Goal: Transaction & Acquisition: Subscribe to service/newsletter

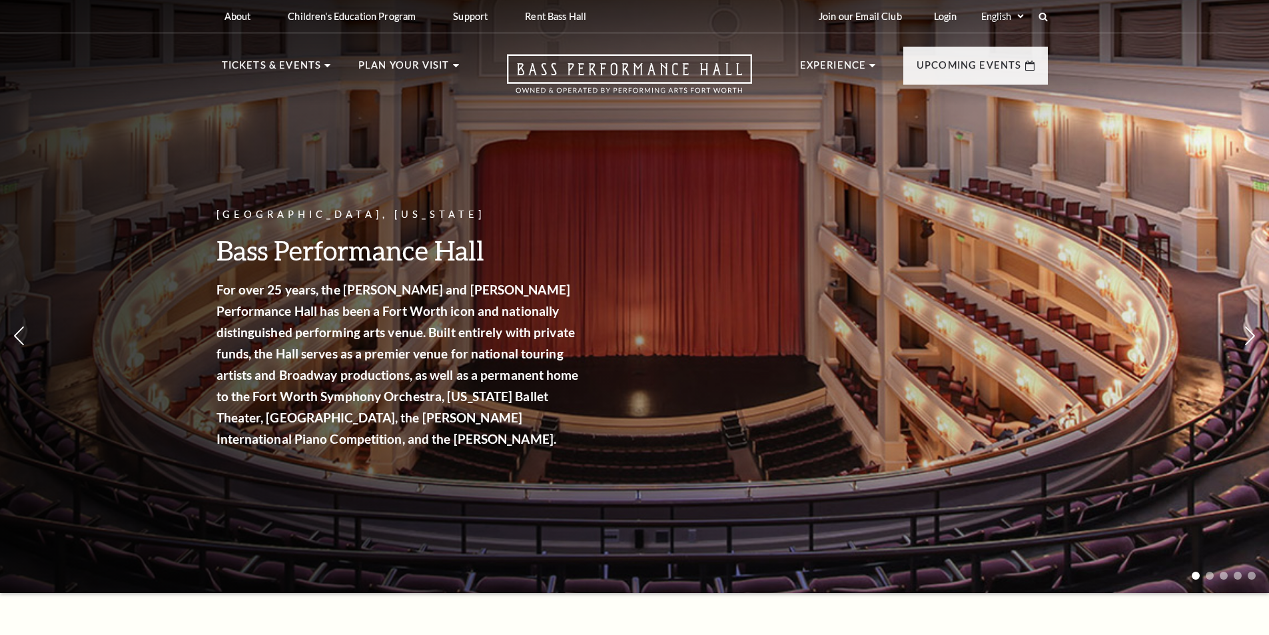
click at [290, 248] on link "The [PERSON_NAME]" at bounding box center [288, 253] width 111 height 11
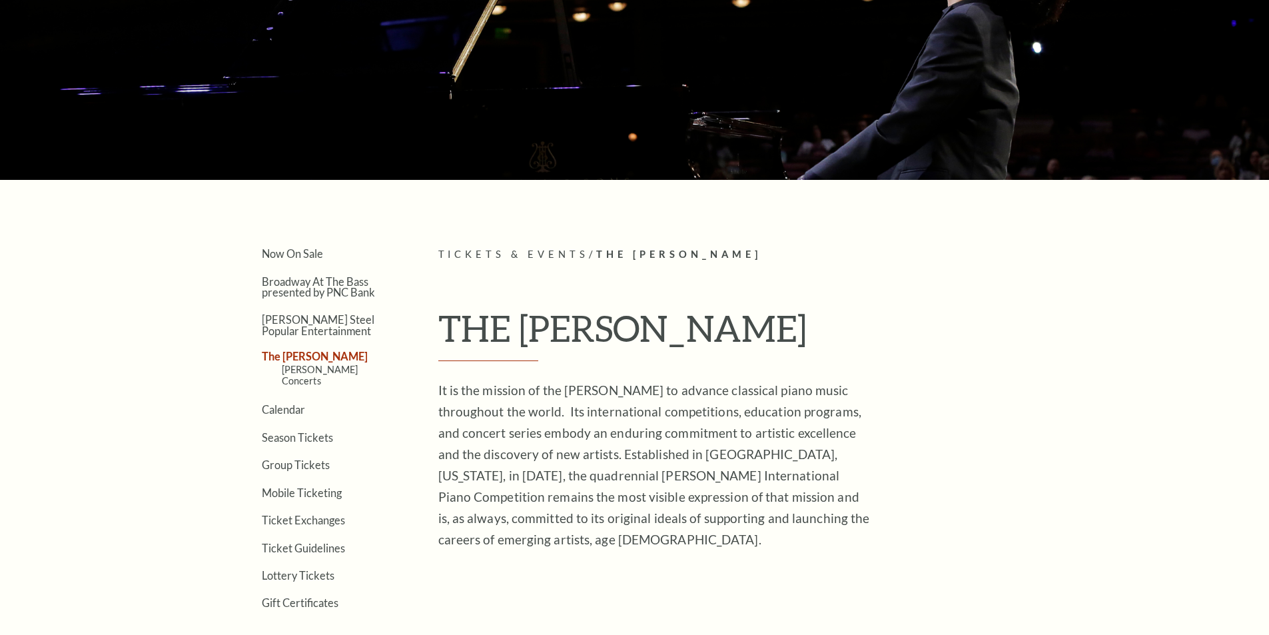
scroll to position [311, 0]
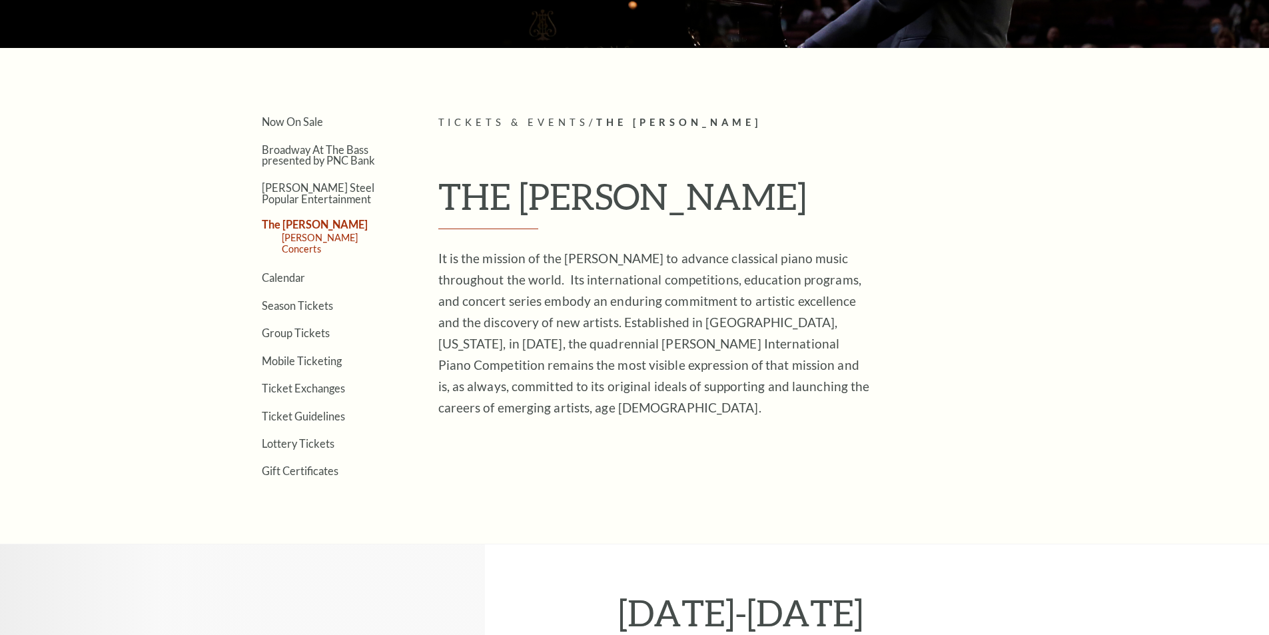
click at [342, 241] on link "[PERSON_NAME] Concerts" at bounding box center [320, 243] width 77 height 23
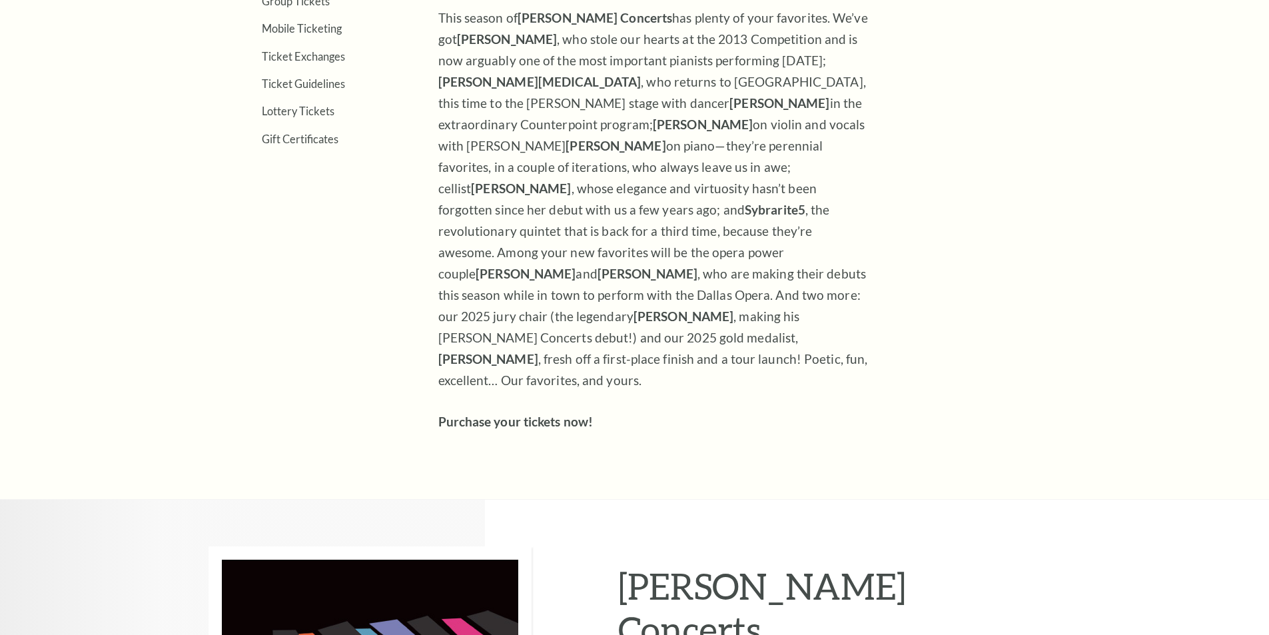
scroll to position [931, 0]
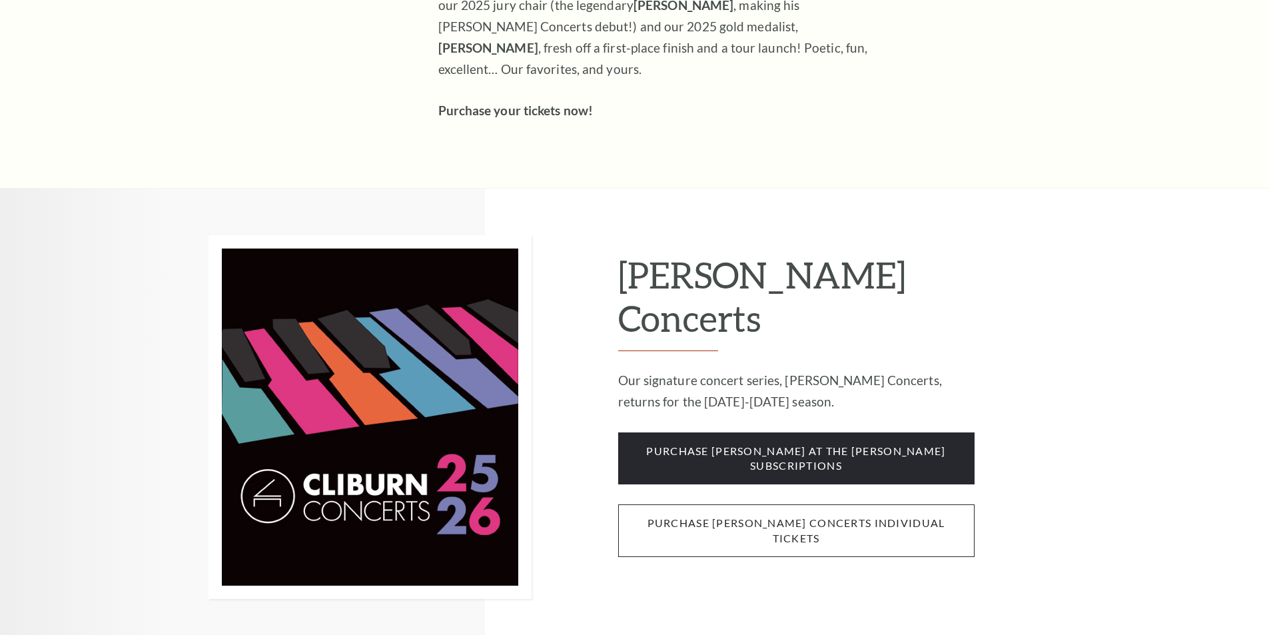
click at [824, 504] on span "purchase cliburn concerts individual tickets" at bounding box center [796, 530] width 356 height 53
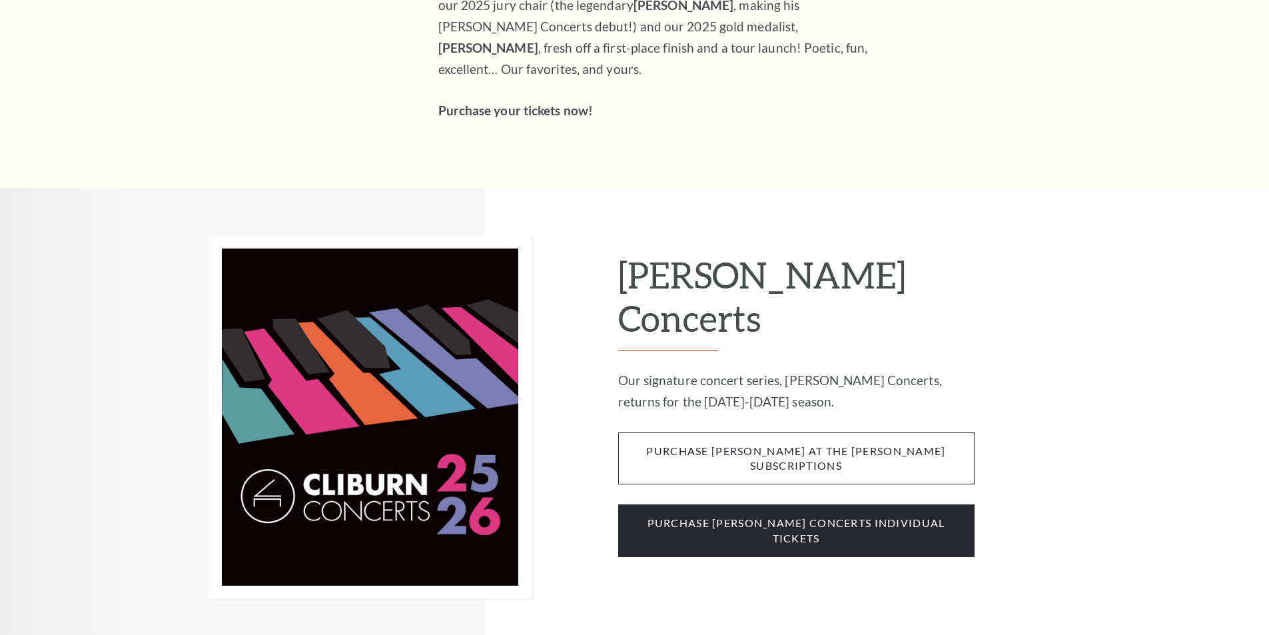
click at [830, 432] on span "purchase cliburn at the kimbell subscriptions" at bounding box center [796, 458] width 356 height 53
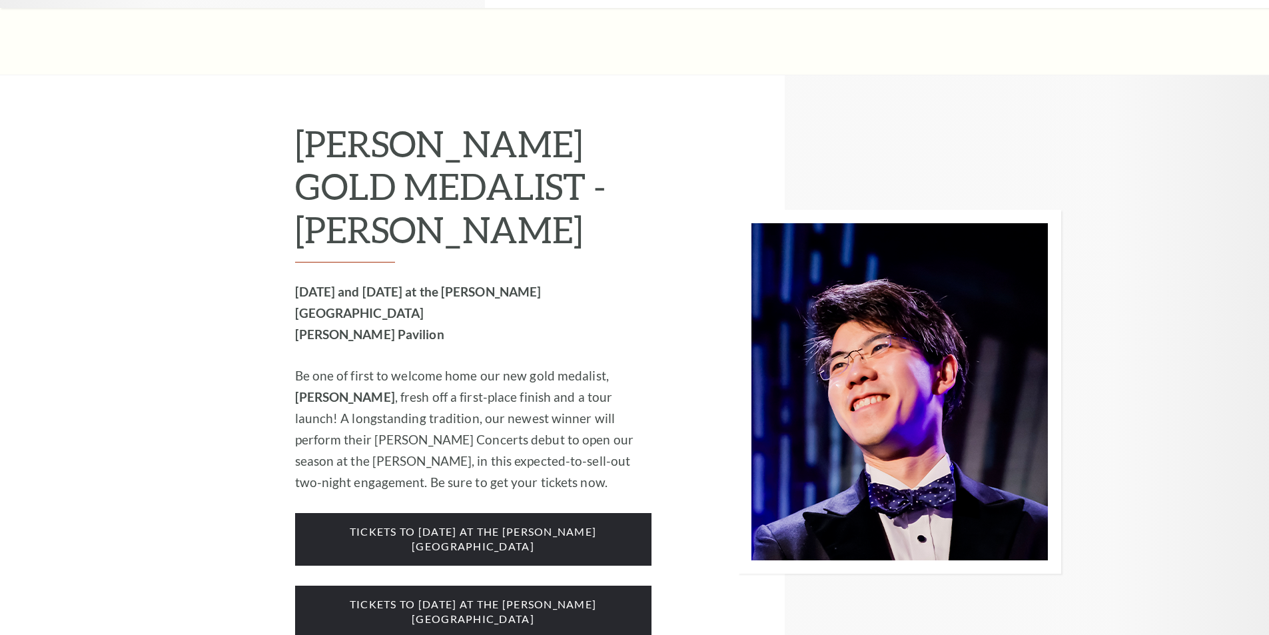
scroll to position [2021, 0]
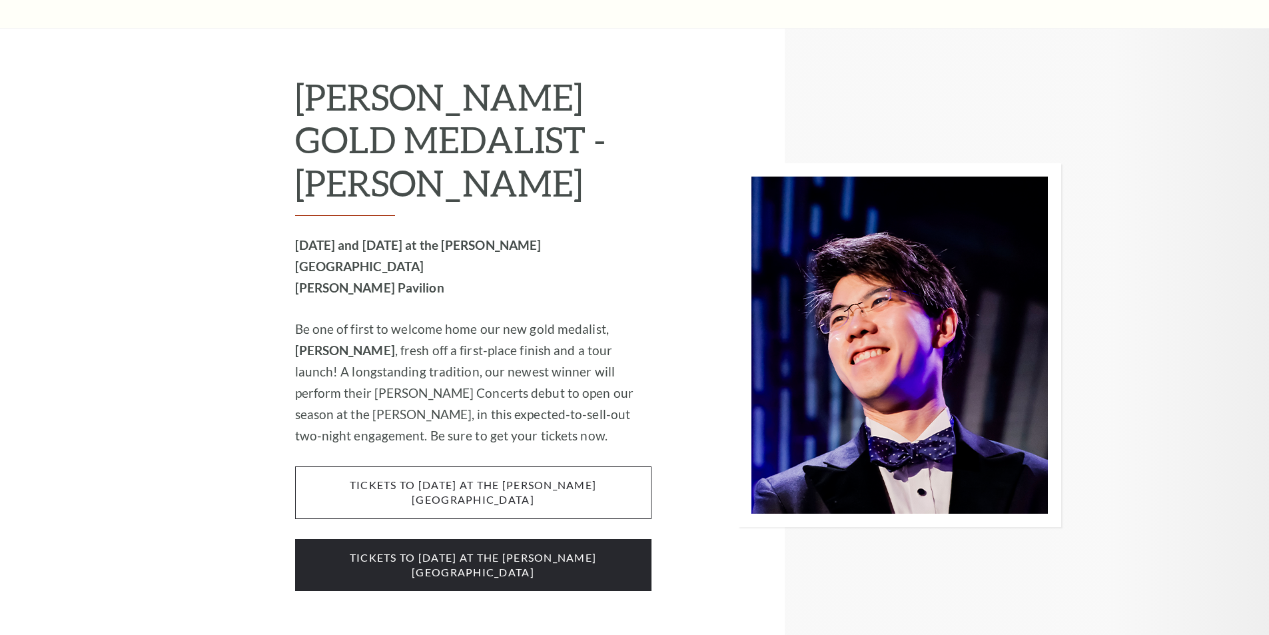
click at [502, 466] on span "tickets to Wednesday, october 1 at the kimbell art museum" at bounding box center [473, 492] width 356 height 53
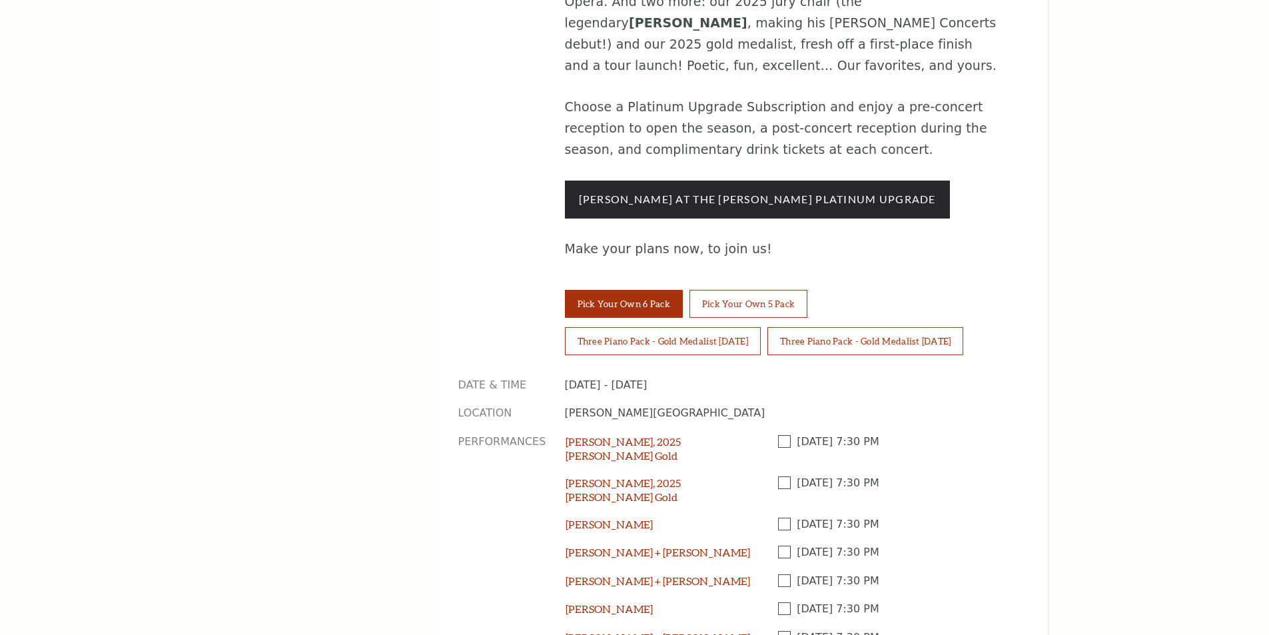
scroll to position [1088, 0]
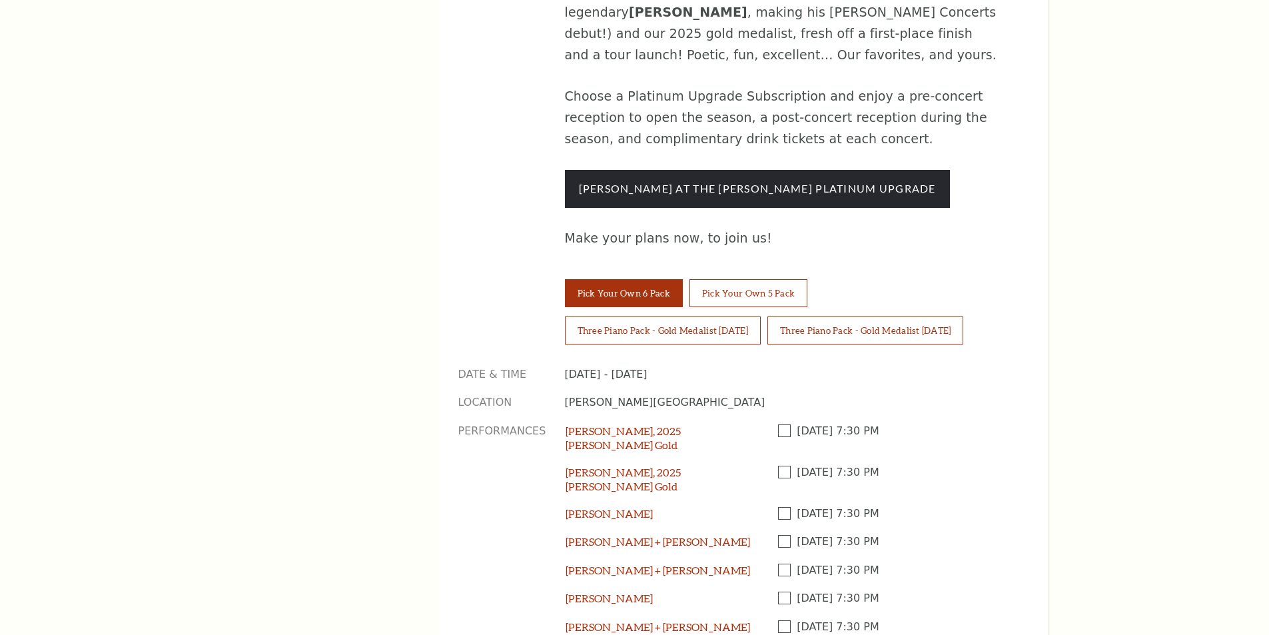
click at [781, 424] on span at bounding box center [787, 430] width 19 height 13
click at [0, 0] on input "checkbox" at bounding box center [0, 0] width 0 height 0
click at [777, 465] on div "Aristo Sham, 2025 Cliburn Gold Thursday October 2 2025, 7:30 PM" at bounding box center [787, 485] width 442 height 41
click at [782, 466] on span at bounding box center [787, 472] width 19 height 13
click at [0, 0] on input "checkbox" at bounding box center [0, 0] width 0 height 0
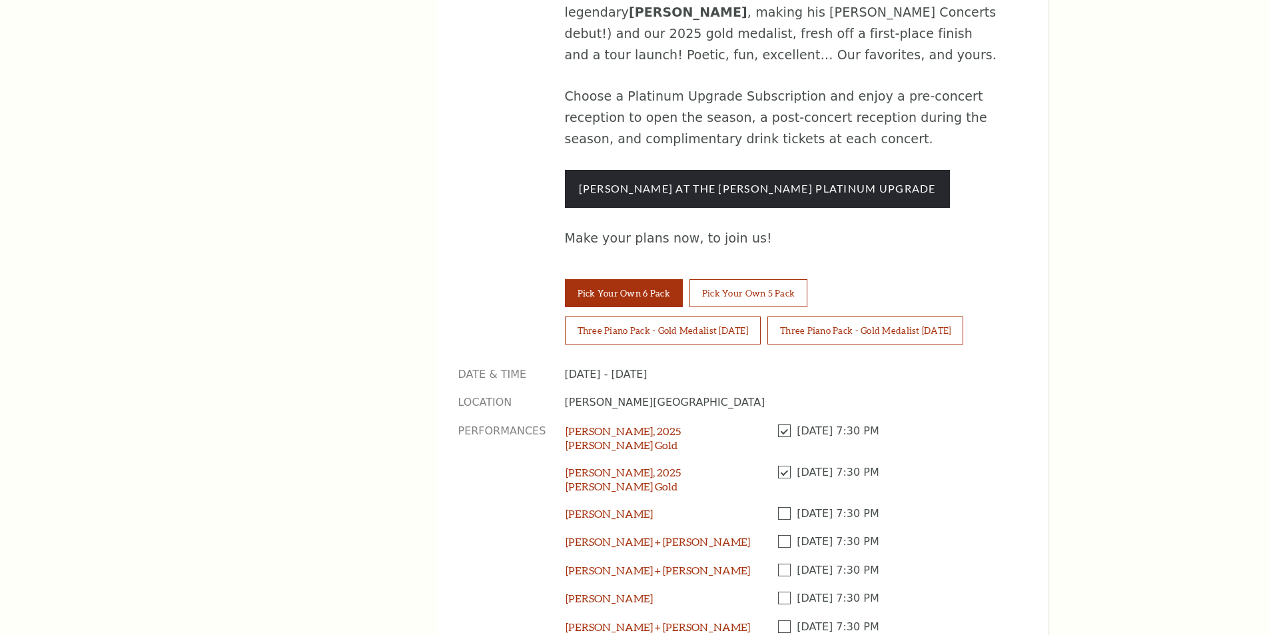
click at [788, 507] on span at bounding box center [787, 513] width 19 height 13
click at [0, 0] on input "checkbox" at bounding box center [0, 0] width 0 height 0
click at [787, 620] on span at bounding box center [787, 626] width 19 height 13
click at [0, 0] on input "checkbox" at bounding box center [0, 0] width 0 height 0
click at [789, 592] on span at bounding box center [787, 598] width 19 height 13
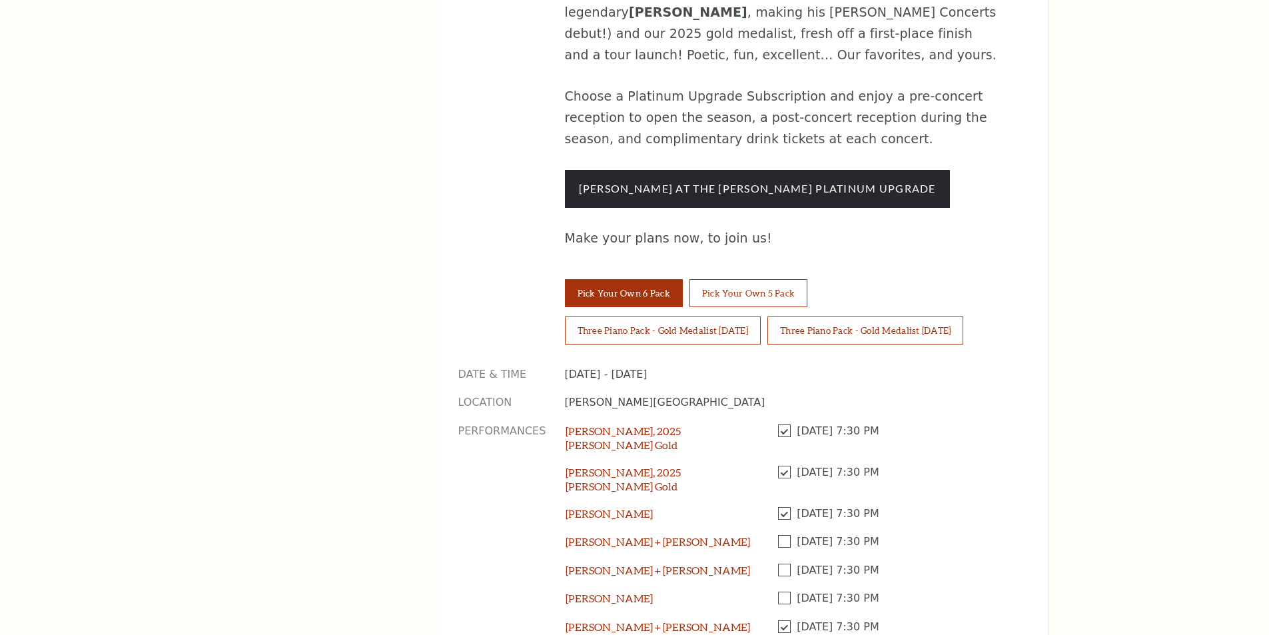
click at [0, 0] on input "checkbox" at bounding box center [0, 0] width 0 height 0
click at [784, 564] on span at bounding box center [787, 570] width 19 height 13
click at [0, 0] on input "checkbox" at bounding box center [0, 0] width 0 height 0
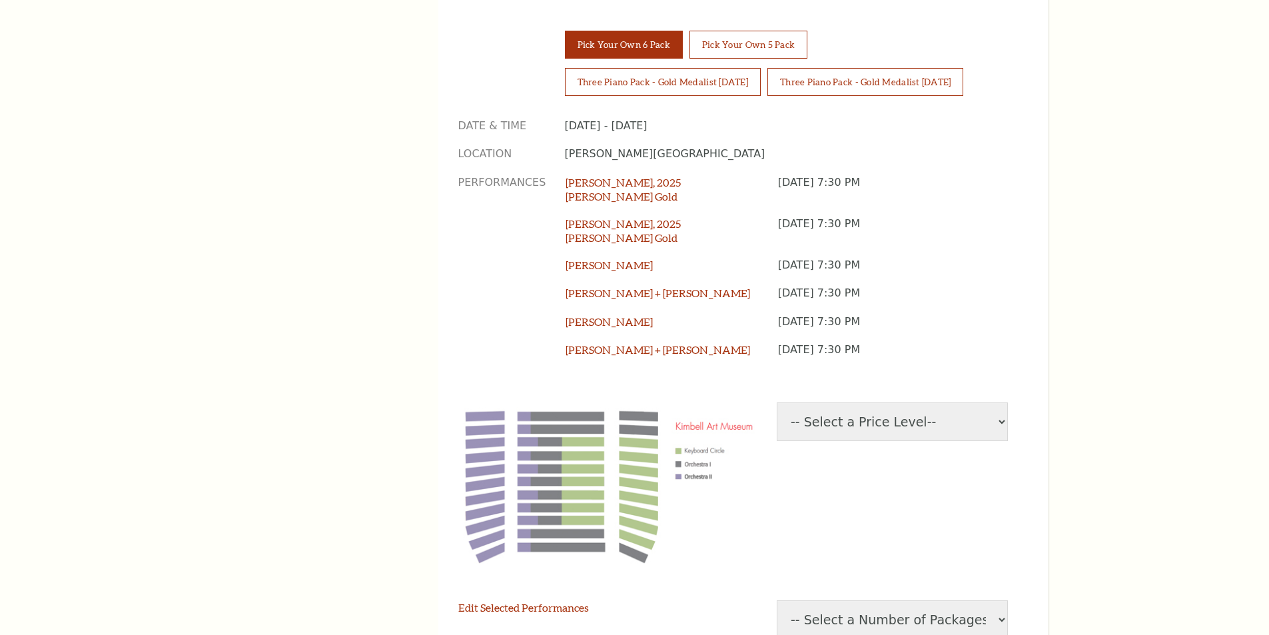
scroll to position [1399, 0]
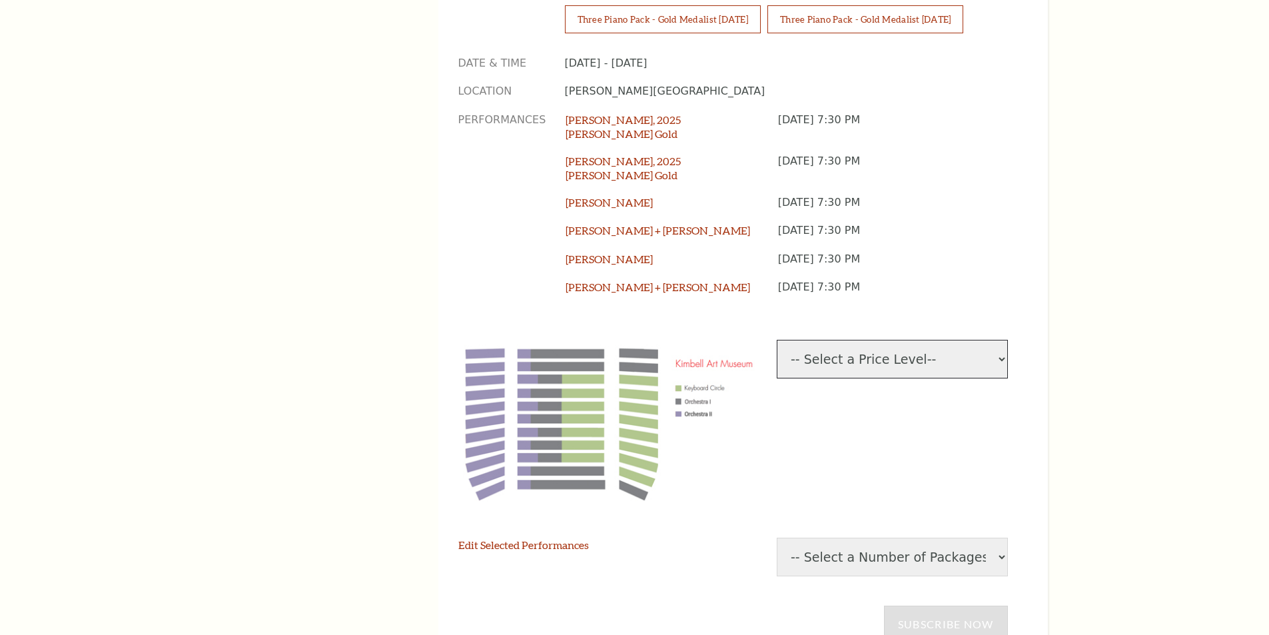
click at [881, 340] on select "-- Select a Price Level-- $53.34 Keyboard Circle $38.34 Orchestra I $21.68 Orch…" at bounding box center [892, 359] width 231 height 39
select select "[object Object]"
click at [777, 340] on select "-- Select a Price Level-- $53.34 Keyboard Circle $38.34 Orchestra I $21.68 Orch…" at bounding box center [892, 359] width 231 height 39
click at [865, 538] on select "-- Select a Number of Packages-- 1 2 3 4 5 6 7 8 9" at bounding box center [892, 557] width 231 height 39
select select "1"
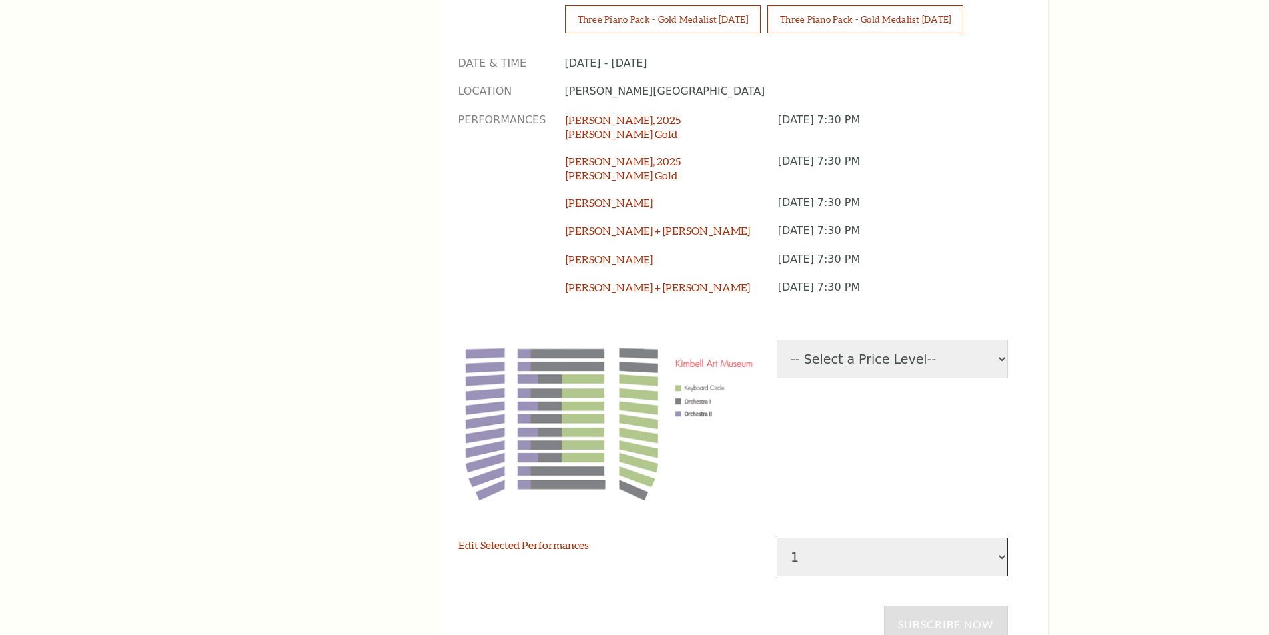
click at [777, 538] on select "-- Select a Number of Packages-- 1 2 3 4 5 6 7 8 9" at bounding box center [892, 557] width 231 height 39
click at [951, 606] on link "Subscribe Now" at bounding box center [946, 624] width 124 height 37
click at [986, 340] on select "-- Select a Price Level-- $53.34 Keyboard Circle $38.34 Orchestra I $21.68 Orch…" at bounding box center [892, 359] width 231 height 39
select select "[object Object]"
click at [777, 340] on select "-- Select a Price Level-- $53.34 Keyboard Circle $38.34 Orchestra I $21.68 Orch…" at bounding box center [892, 359] width 231 height 39
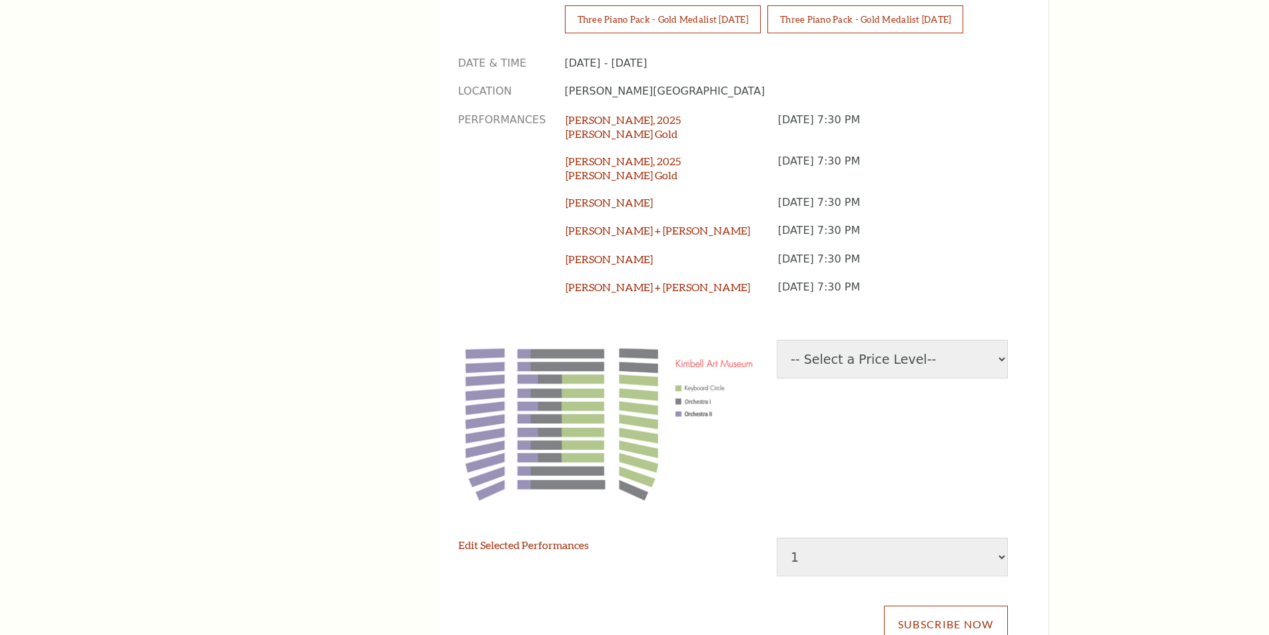
click at [954, 606] on link "Subscribe Now" at bounding box center [946, 624] width 124 height 37
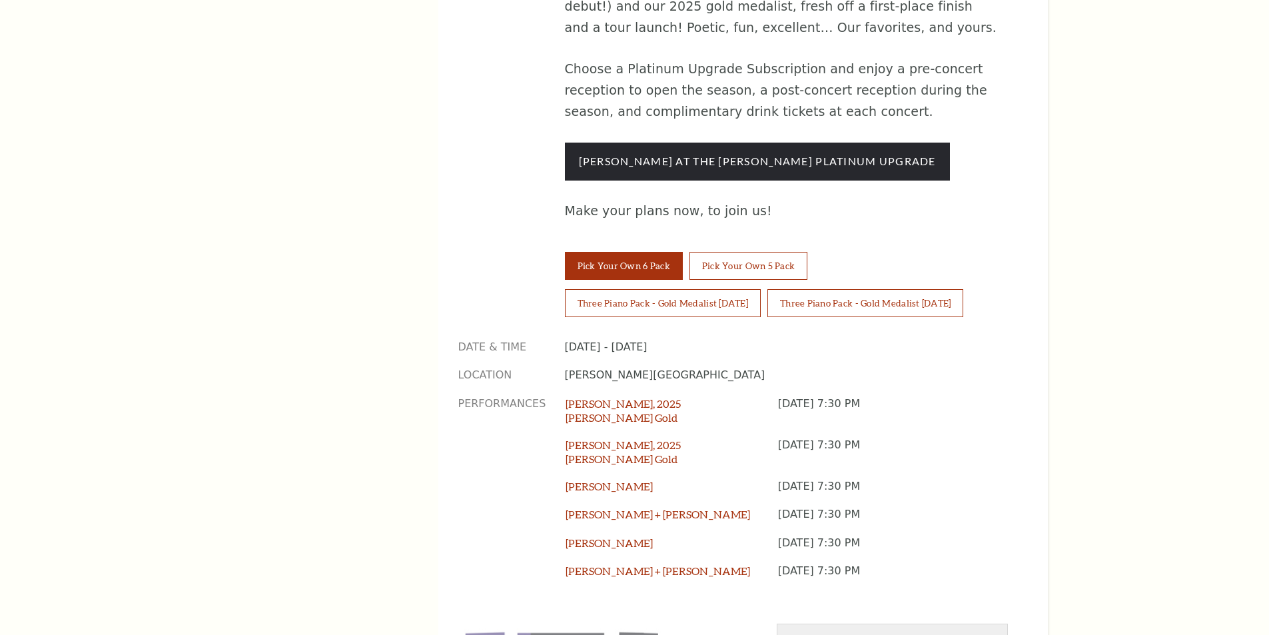
scroll to position [1088, 0]
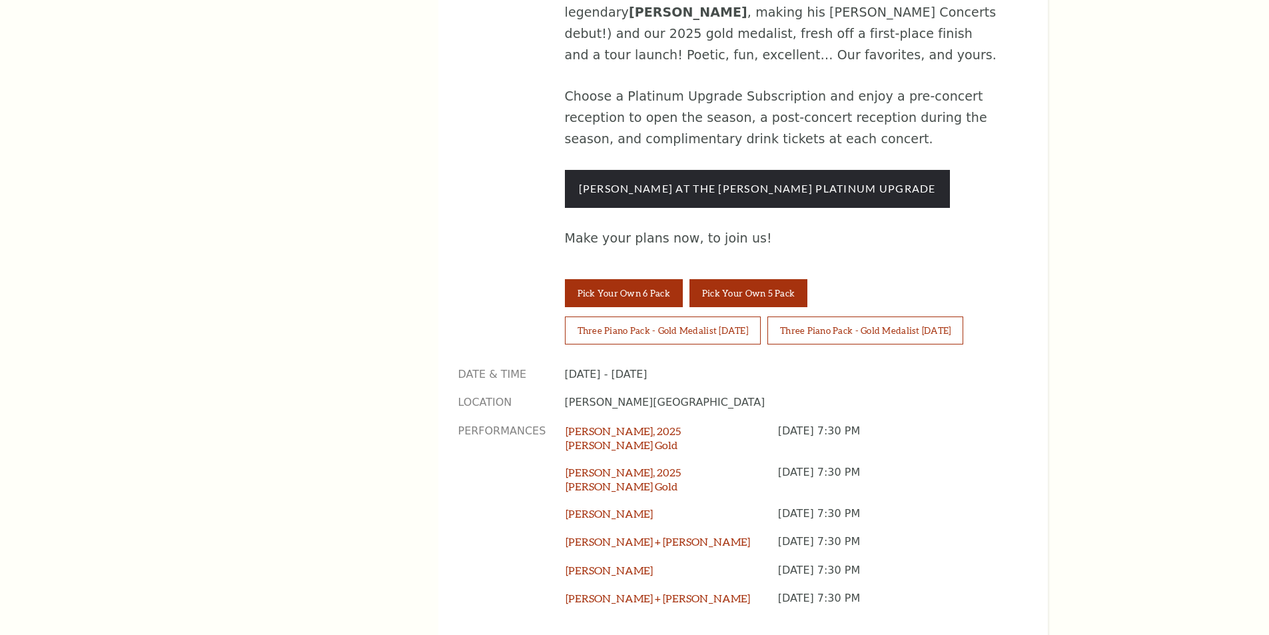
click at [719, 279] on button "Pick Your Own 5 Pack" at bounding box center [749, 293] width 118 height 28
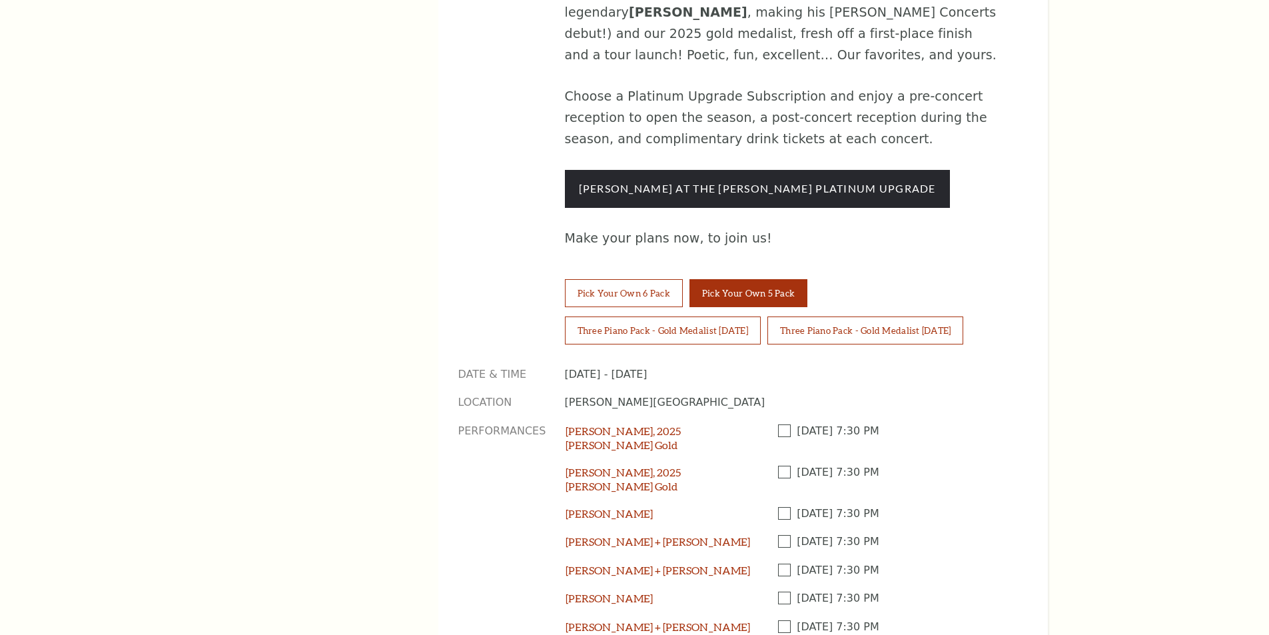
click at [787, 424] on span at bounding box center [787, 430] width 19 height 13
click at [0, 0] on input "checkbox" at bounding box center [0, 0] width 0 height 0
click at [789, 466] on span at bounding box center [787, 472] width 19 height 13
click at [0, 0] on input "checkbox" at bounding box center [0, 0] width 0 height 0
click at [785, 506] on div "Thursday November 6 2025, 7:30 PM" at bounding box center [893, 520] width 230 height 28
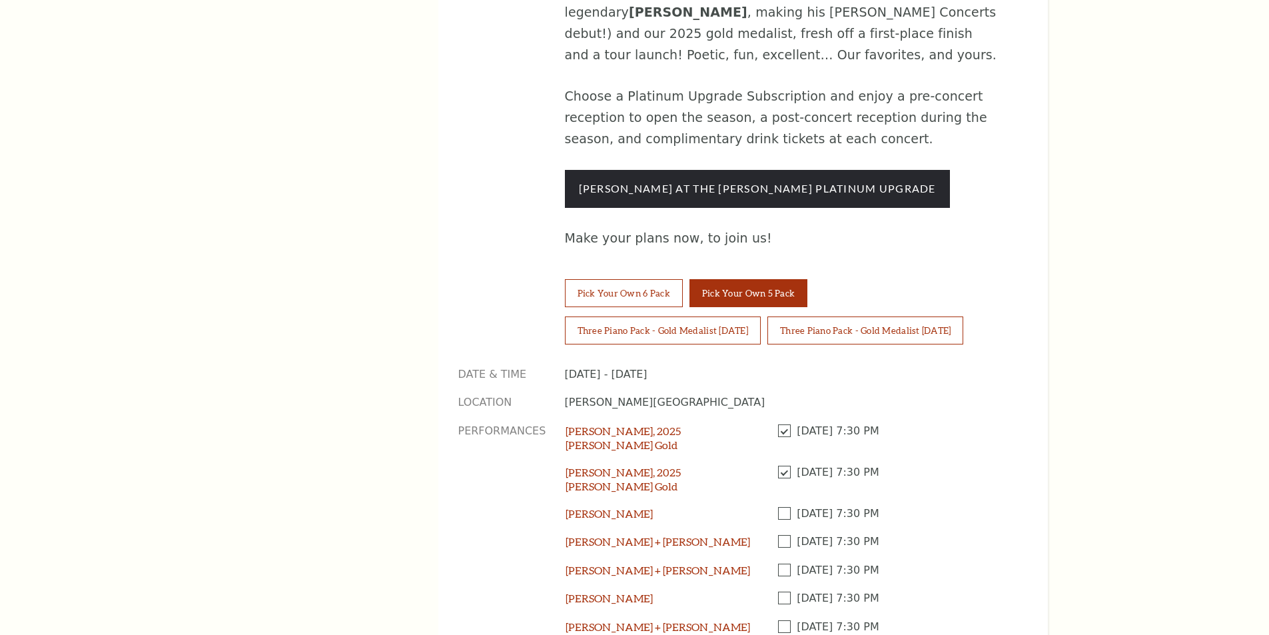
click at [783, 507] on span at bounding box center [787, 513] width 19 height 13
click at [0, 0] on input "checkbox" at bounding box center [0, 0] width 0 height 0
click at [781, 535] on span at bounding box center [787, 541] width 19 height 13
click at [0, 0] on input "checkbox" at bounding box center [0, 0] width 0 height 0
click at [784, 564] on span at bounding box center [787, 570] width 19 height 13
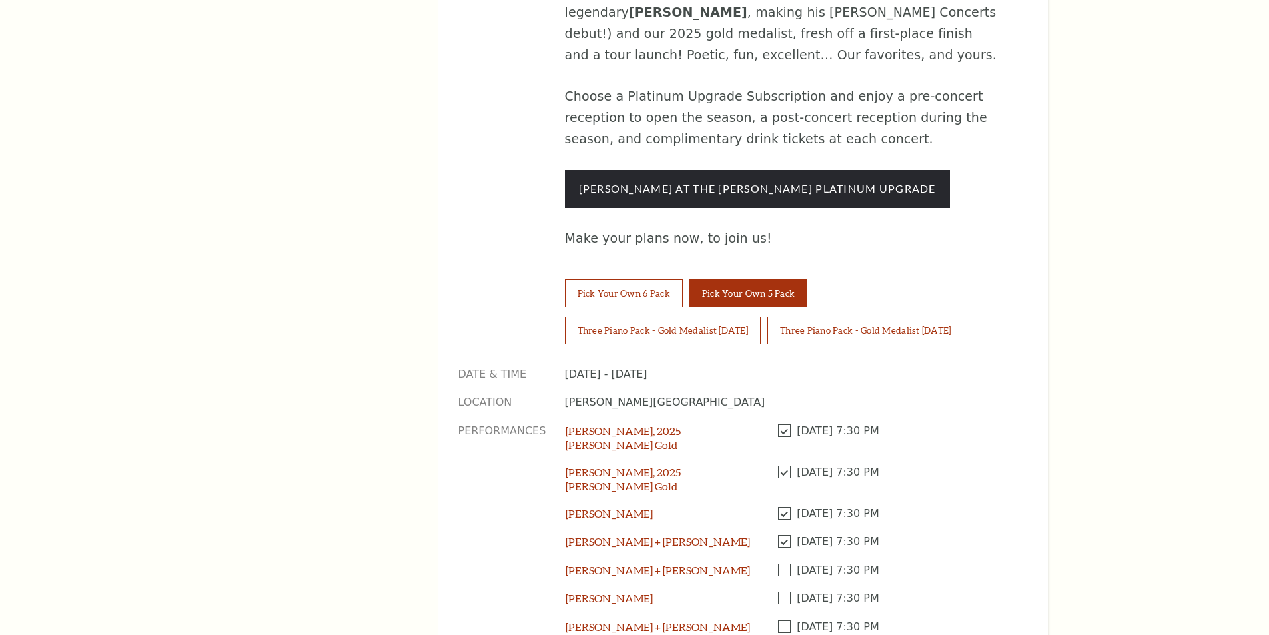
click at [0, 0] on input "checkbox" at bounding box center [0, 0] width 0 height 0
select select
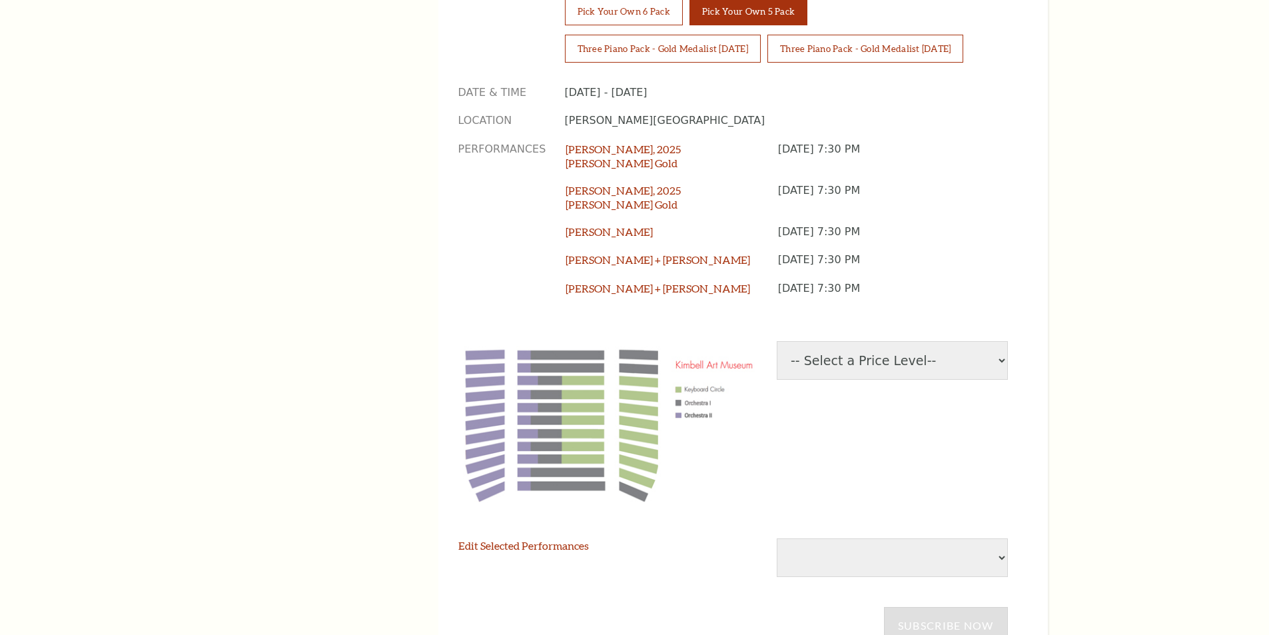
scroll to position [1399, 0]
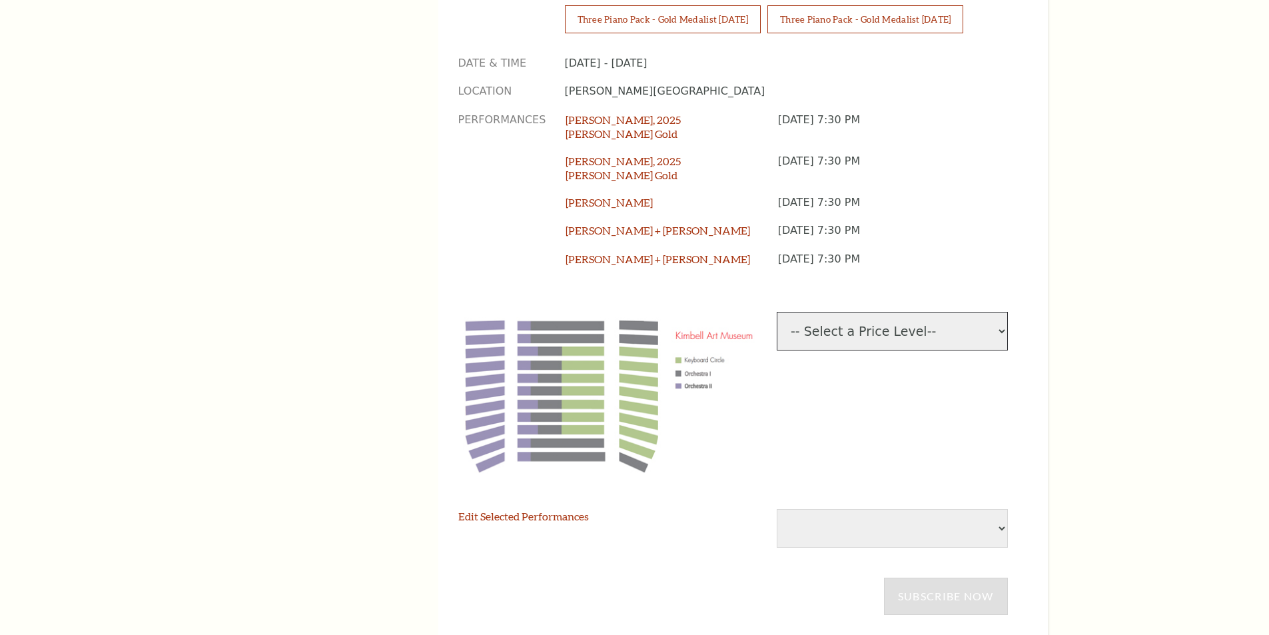
click at [927, 312] on select "-- Select a Price Level-- $51 Keyboard Circle $38 Orchestra I $23 Orchestra II" at bounding box center [892, 331] width 231 height 39
select select "[object Object]"
click at [777, 312] on select "-- Select a Price Level-- $51 Keyboard Circle $38 Orchestra I $23 Orchestra II" at bounding box center [892, 331] width 231 height 39
select select "1"
click at [929, 578] on link "Subscribe Now" at bounding box center [946, 596] width 124 height 37
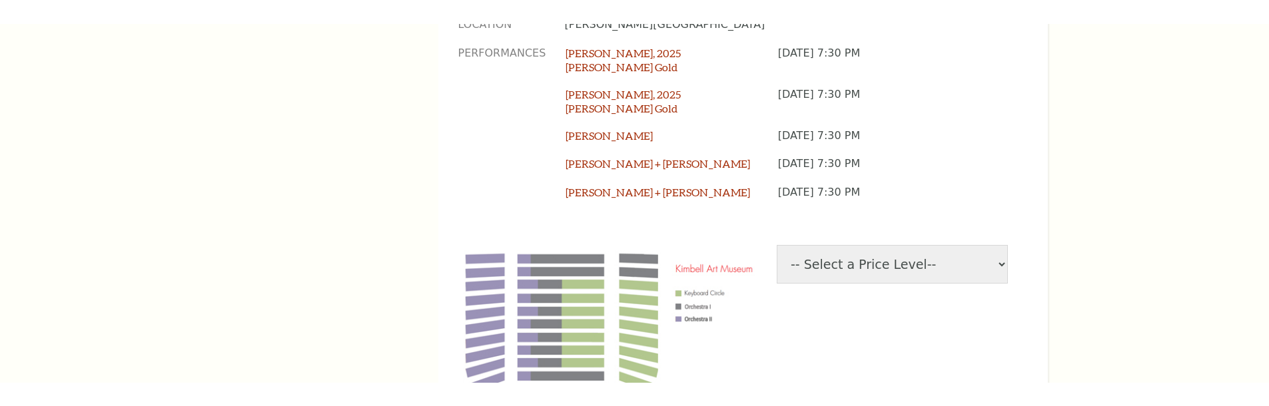
scroll to position [1710, 0]
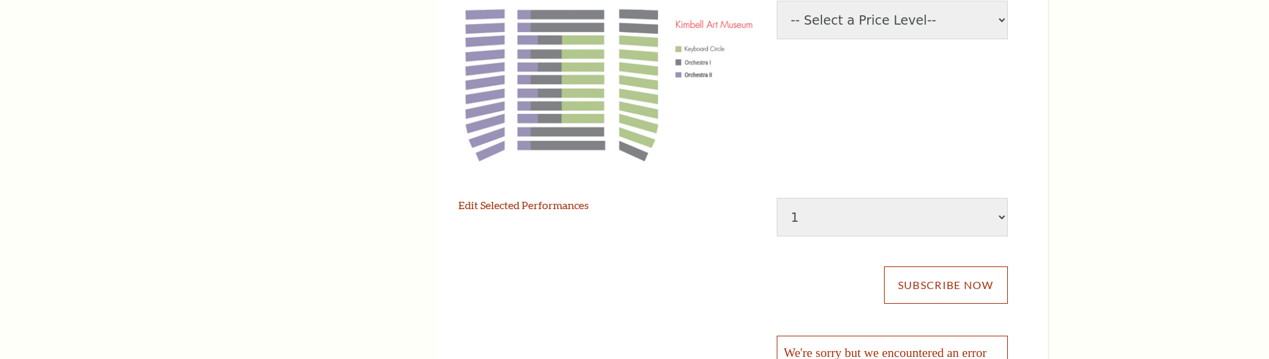
click at [941, 266] on link "Subscribe Now" at bounding box center [946, 284] width 124 height 37
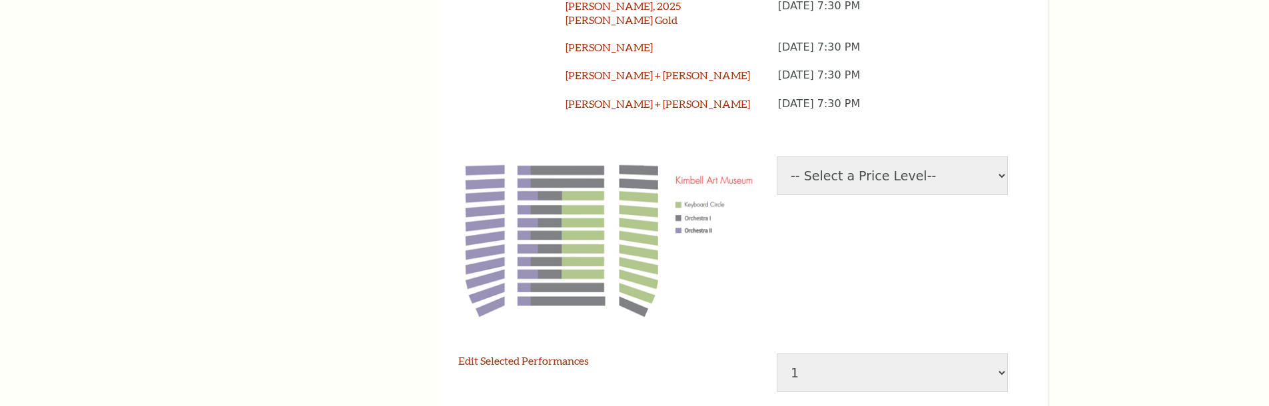
scroll to position [1244, 0]
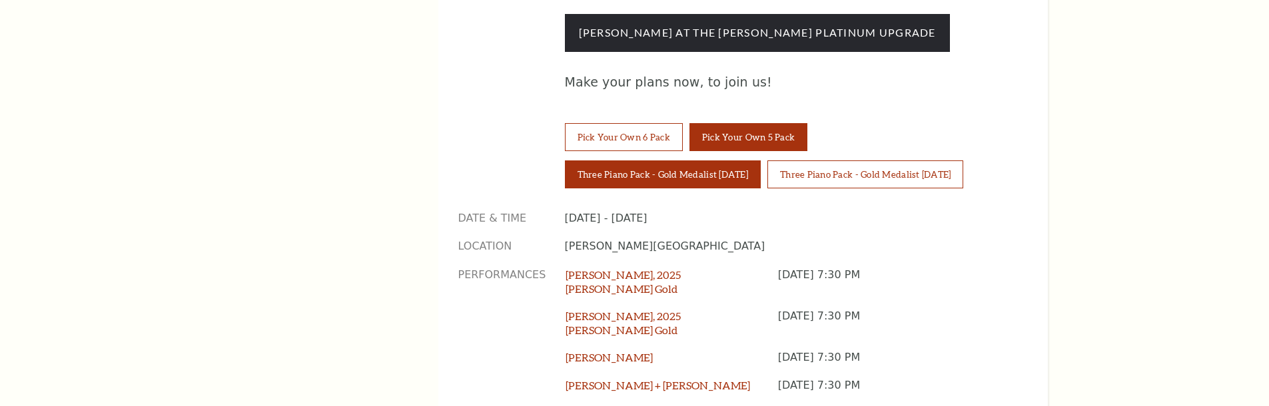
click at [707, 161] on button "Three Piano Pack - Gold Medalist Wednesday" at bounding box center [663, 175] width 196 height 28
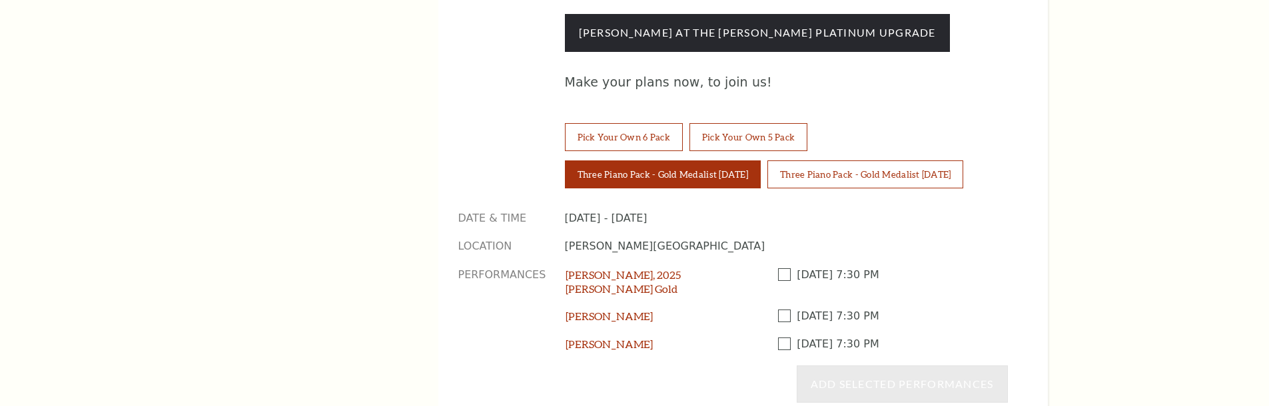
click at [782, 268] on span at bounding box center [787, 274] width 19 height 13
click at [0, 0] on input "checkbox" at bounding box center [0, 0] width 0 height 0
click at [779, 310] on span at bounding box center [787, 316] width 19 height 13
click at [0, 0] on input "checkbox" at bounding box center [0, 0] width 0 height 0
click at [783, 338] on span at bounding box center [787, 344] width 19 height 13
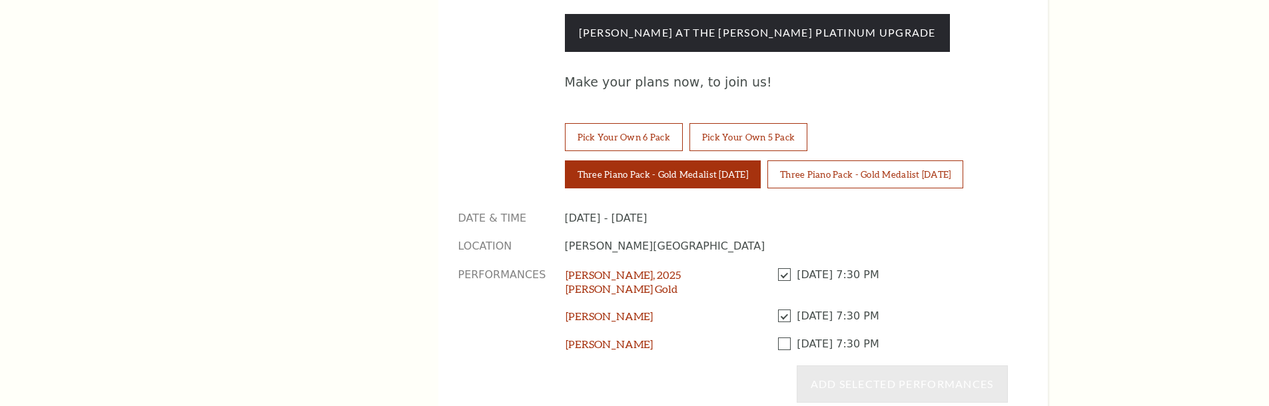
click at [0, 0] on input "checkbox" at bounding box center [0, 0] width 0 height 0
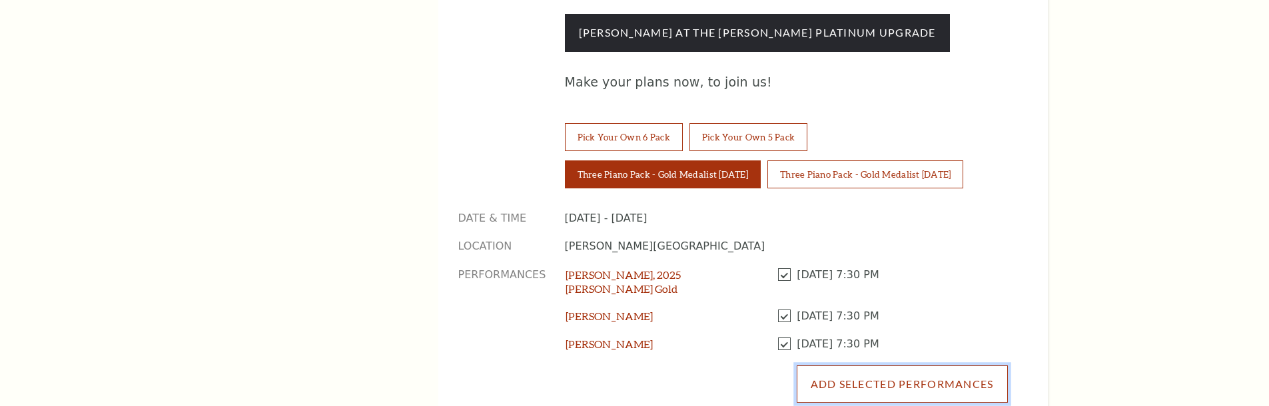
click at [891, 366] on button "Add Selected Performances" at bounding box center [902, 384] width 211 height 37
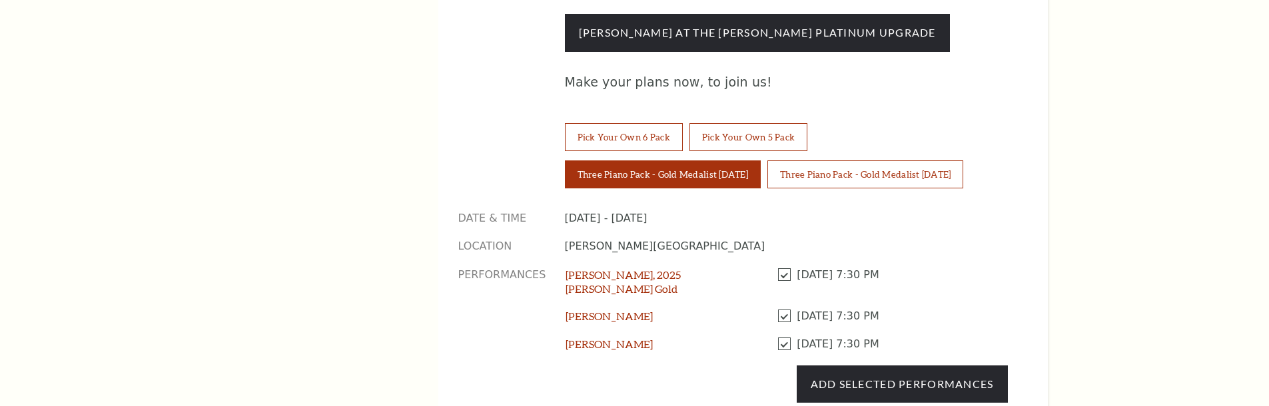
select select
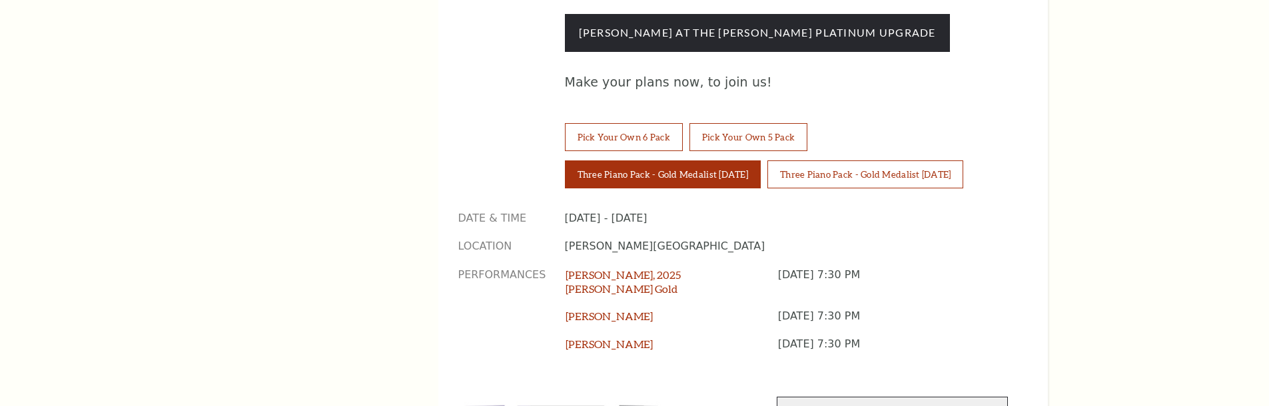
select select "[object Object]"
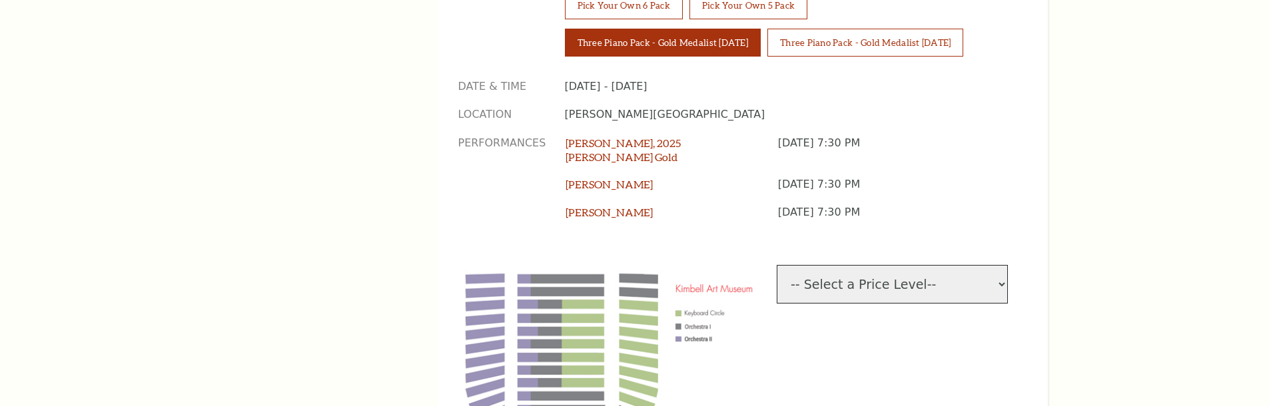
scroll to position [1399, 0]
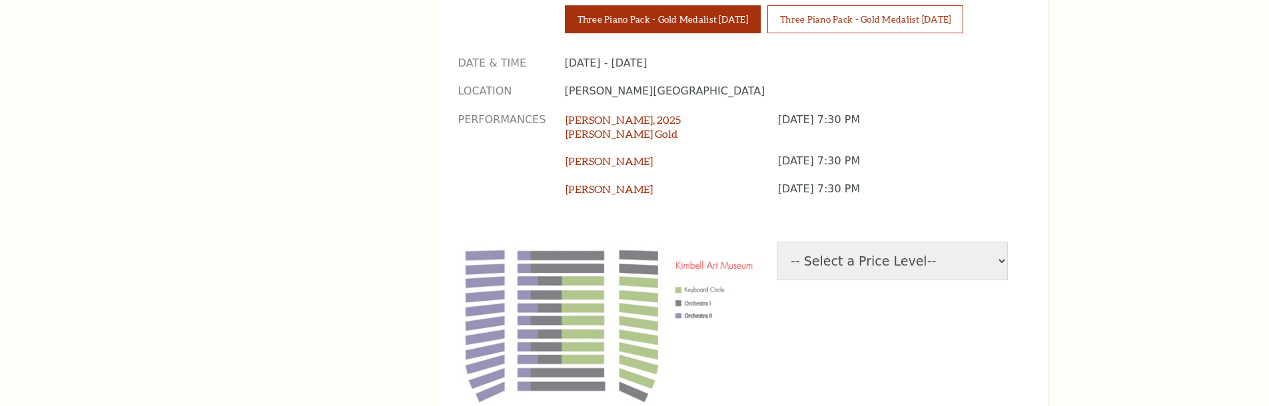
drag, startPoint x: 875, startPoint y: 312, endPoint x: 874, endPoint y: 319, distance: 7.4
select select "1"
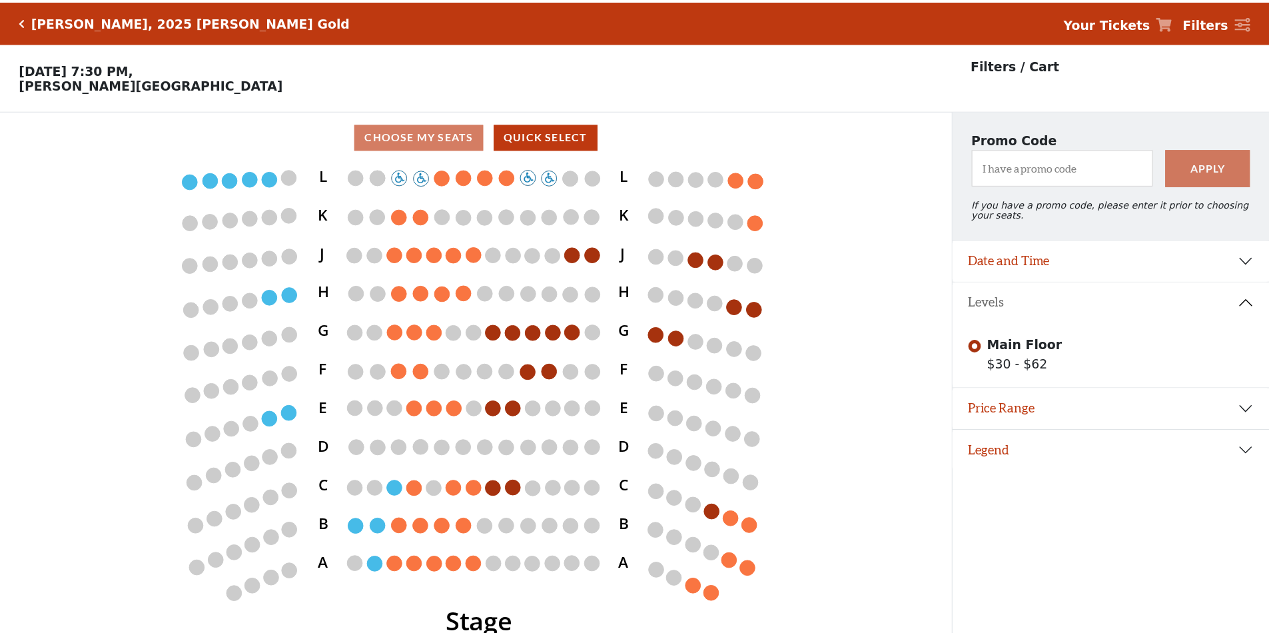
scroll to position [33, 0]
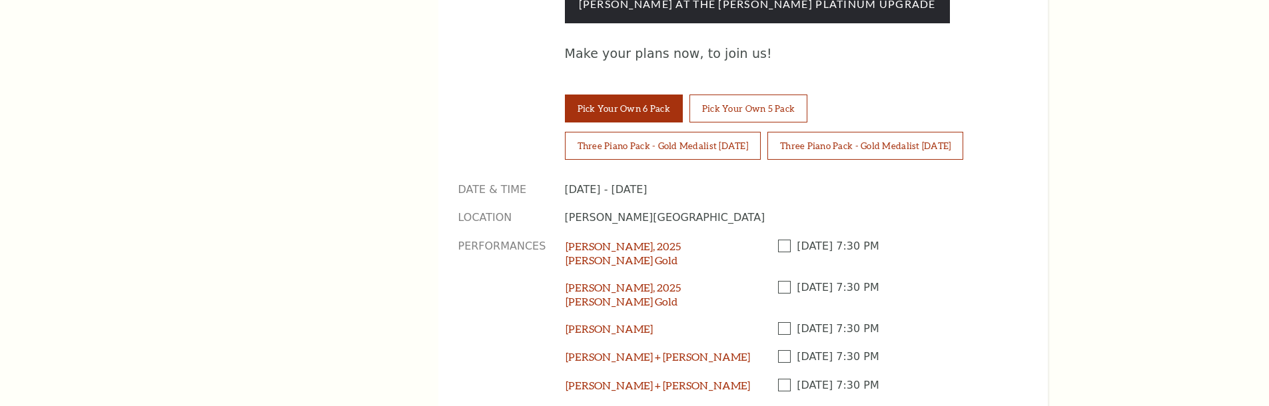
scroll to position [1244, 0]
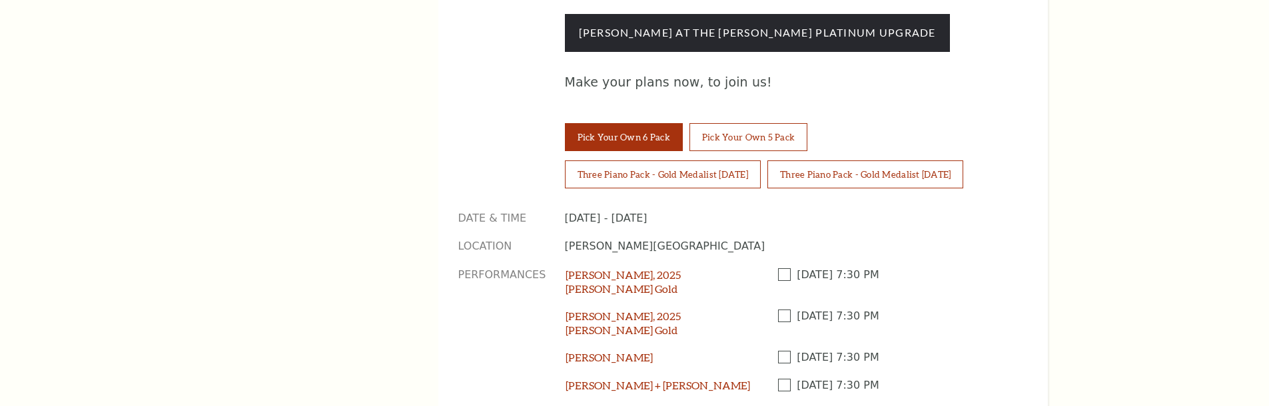
click at [783, 268] on span at bounding box center [787, 274] width 19 height 13
click at [0, 0] on input "checkbox" at bounding box center [0, 0] width 0 height 0
click at [784, 310] on span at bounding box center [787, 316] width 19 height 13
click at [0, 0] on input "checkbox" at bounding box center [0, 0] width 0 height 0
click at [782, 351] on span at bounding box center [787, 357] width 19 height 13
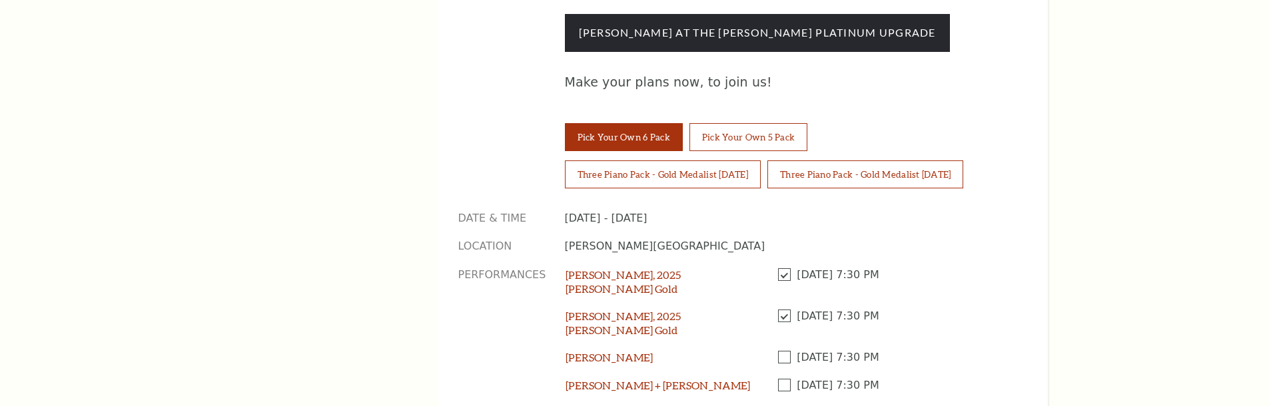
click at [0, 0] on input "checkbox" at bounding box center [0, 0] width 0 height 0
click at [783, 379] on span at bounding box center [787, 385] width 19 height 13
click at [0, 0] on input "checkbox" at bounding box center [0, 0] width 0 height 0
click at [789, 406] on span at bounding box center [787, 414] width 19 height 13
click at [0, 0] on input "checkbox" at bounding box center [0, 0] width 0 height 0
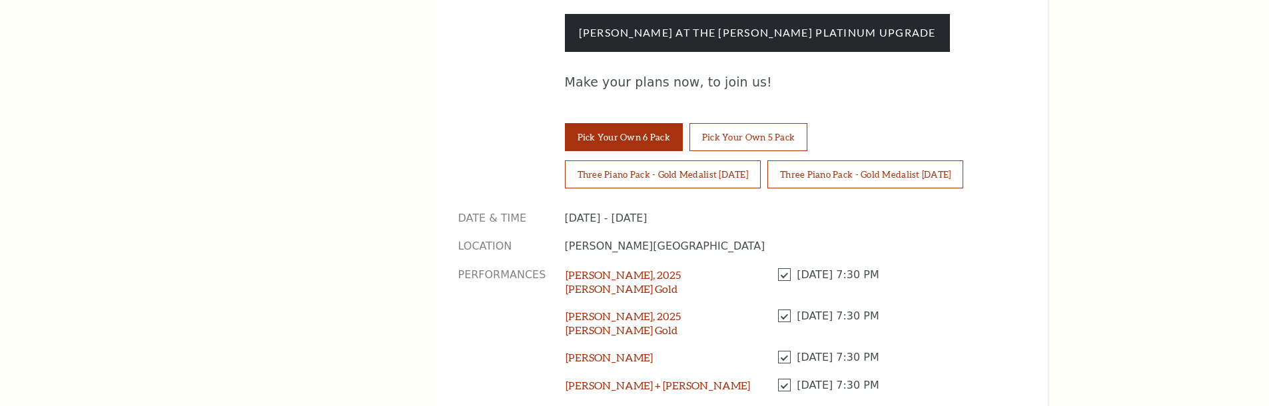
click at [0, 0] on input "checkbox" at bounding box center [0, 0] width 0 height 0
select select "[object Object]"
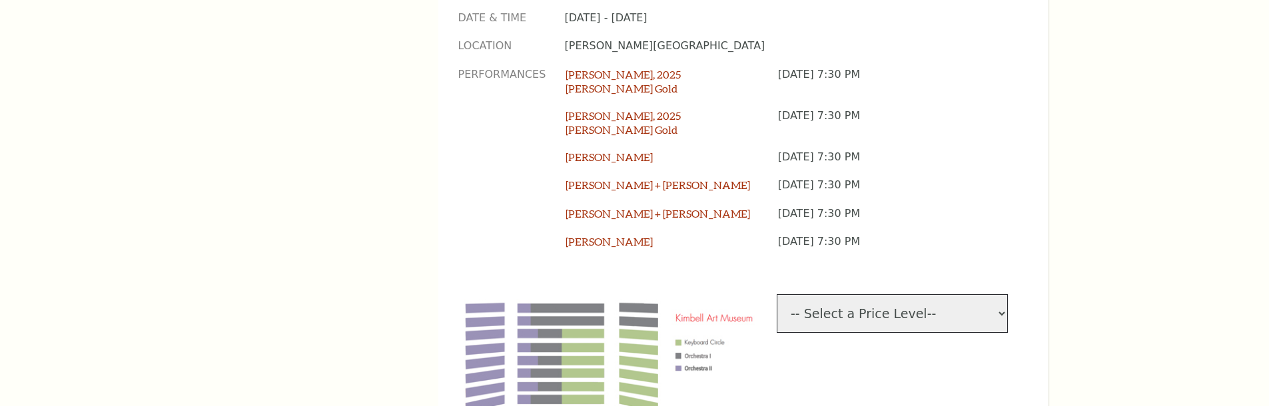
scroll to position [1554, 0]
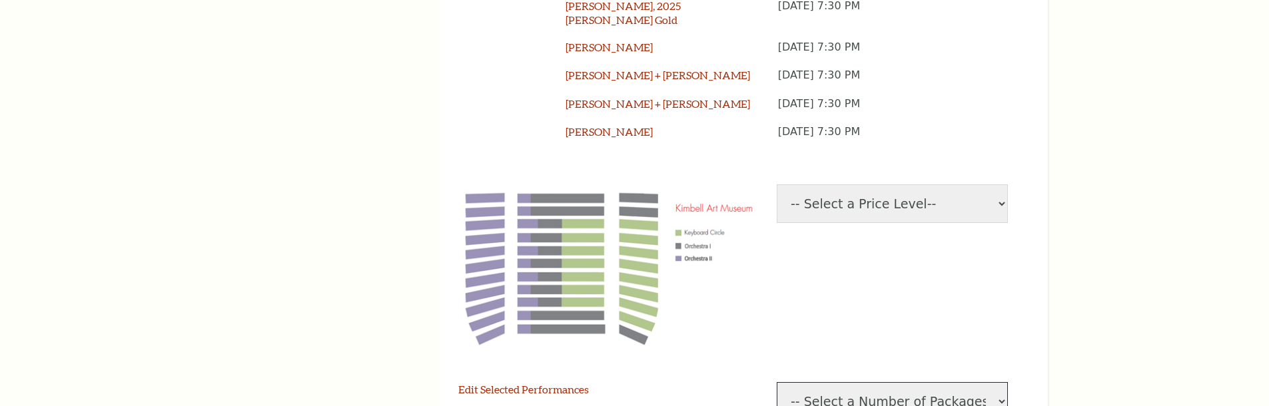
click at [890, 382] on select "-- Select a Number of Packages-- 1 2 3 4 5 6 7 8 9" at bounding box center [892, 401] width 231 height 39
select select "1"
click at [777, 382] on select "-- Select a Number of Packages-- 1 2 3 4 5 6 7 8 9" at bounding box center [892, 401] width 231 height 39
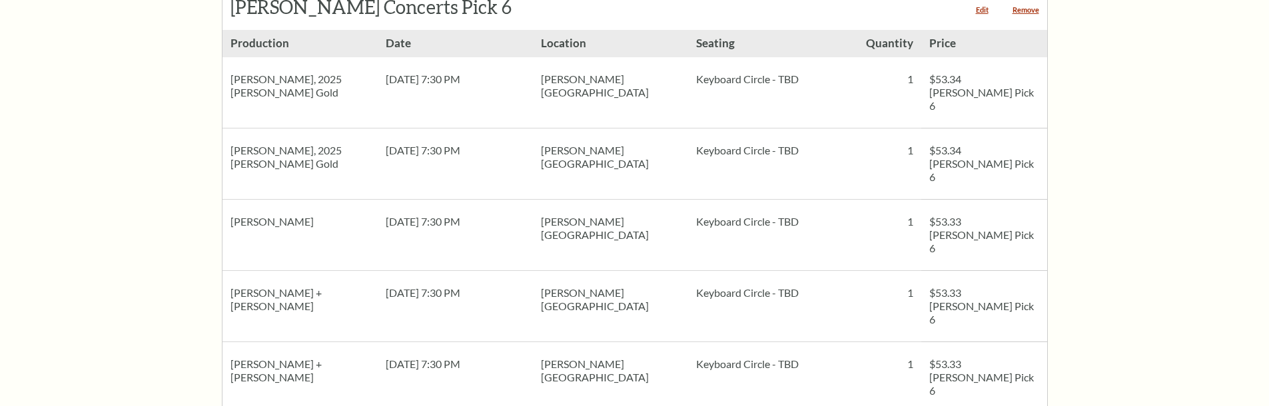
scroll to position [311, 0]
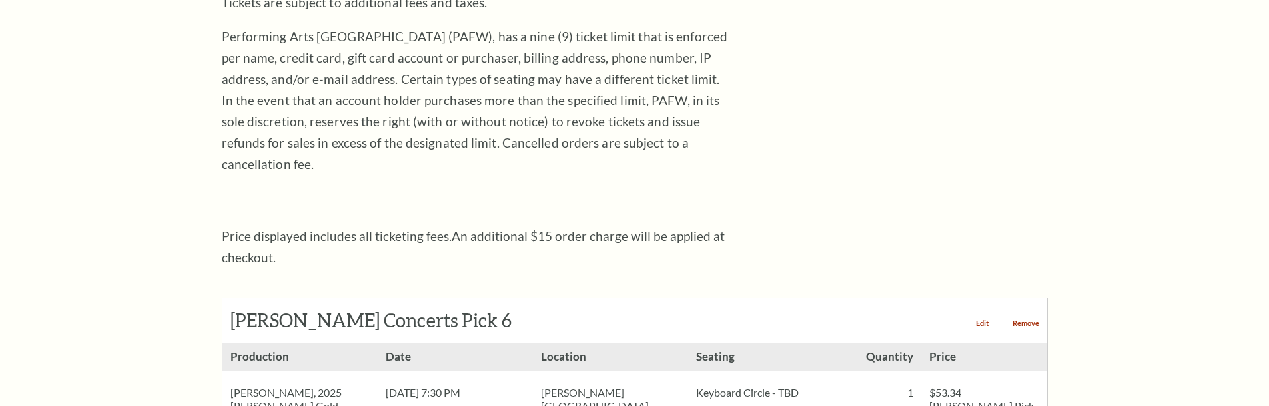
click at [984, 320] on link "Edit" at bounding box center [982, 323] width 13 height 7
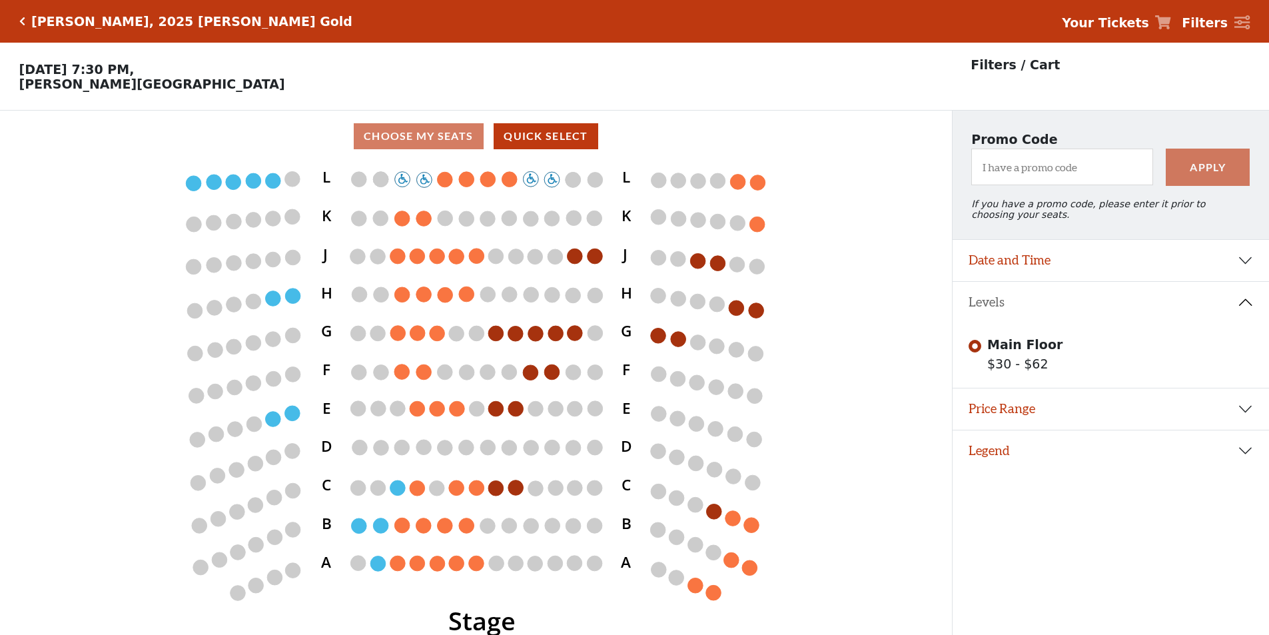
scroll to position [33, 0]
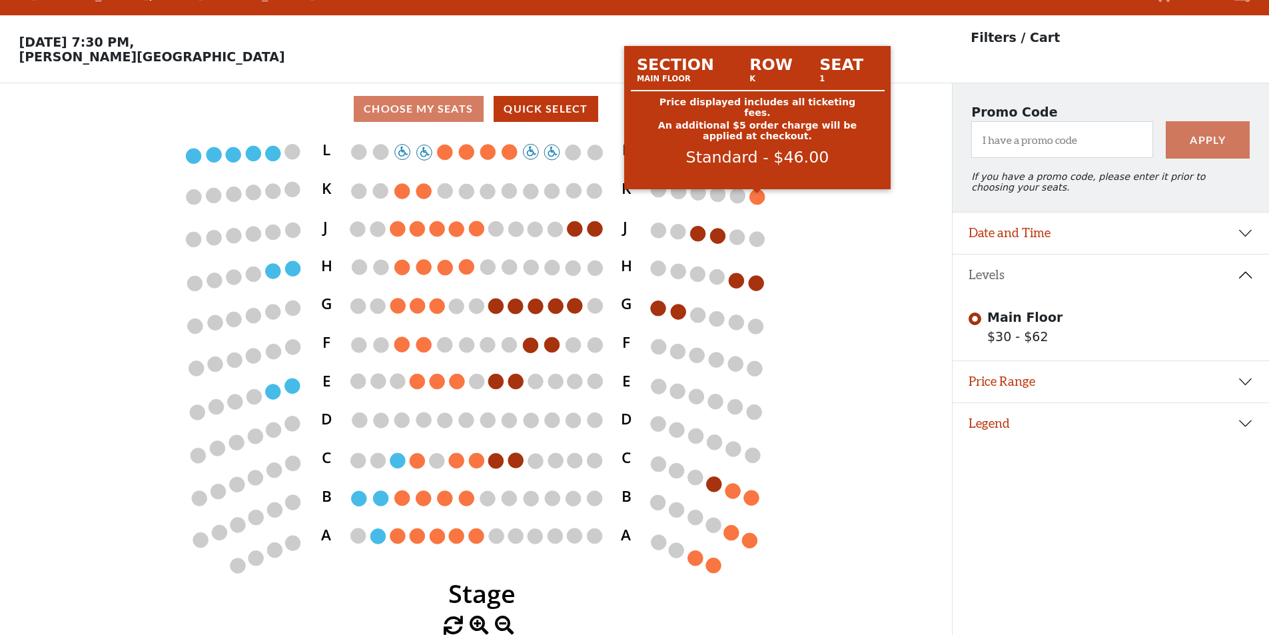
click at [757, 197] on circle at bounding box center [757, 196] width 15 height 15
